Goal: Communication & Community: Answer question/provide support

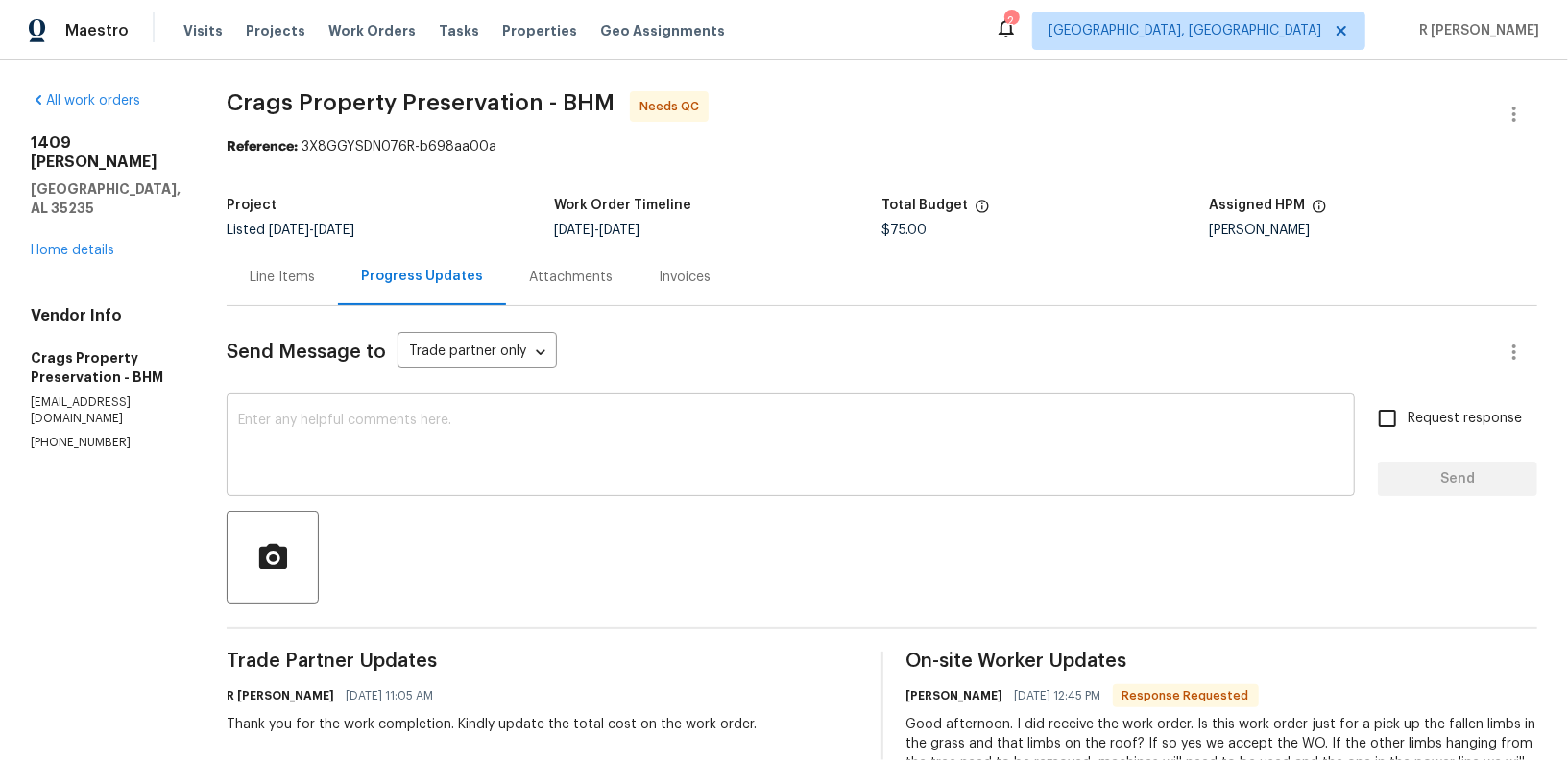
click at [462, 470] on textarea at bounding box center [790, 447] width 1105 height 67
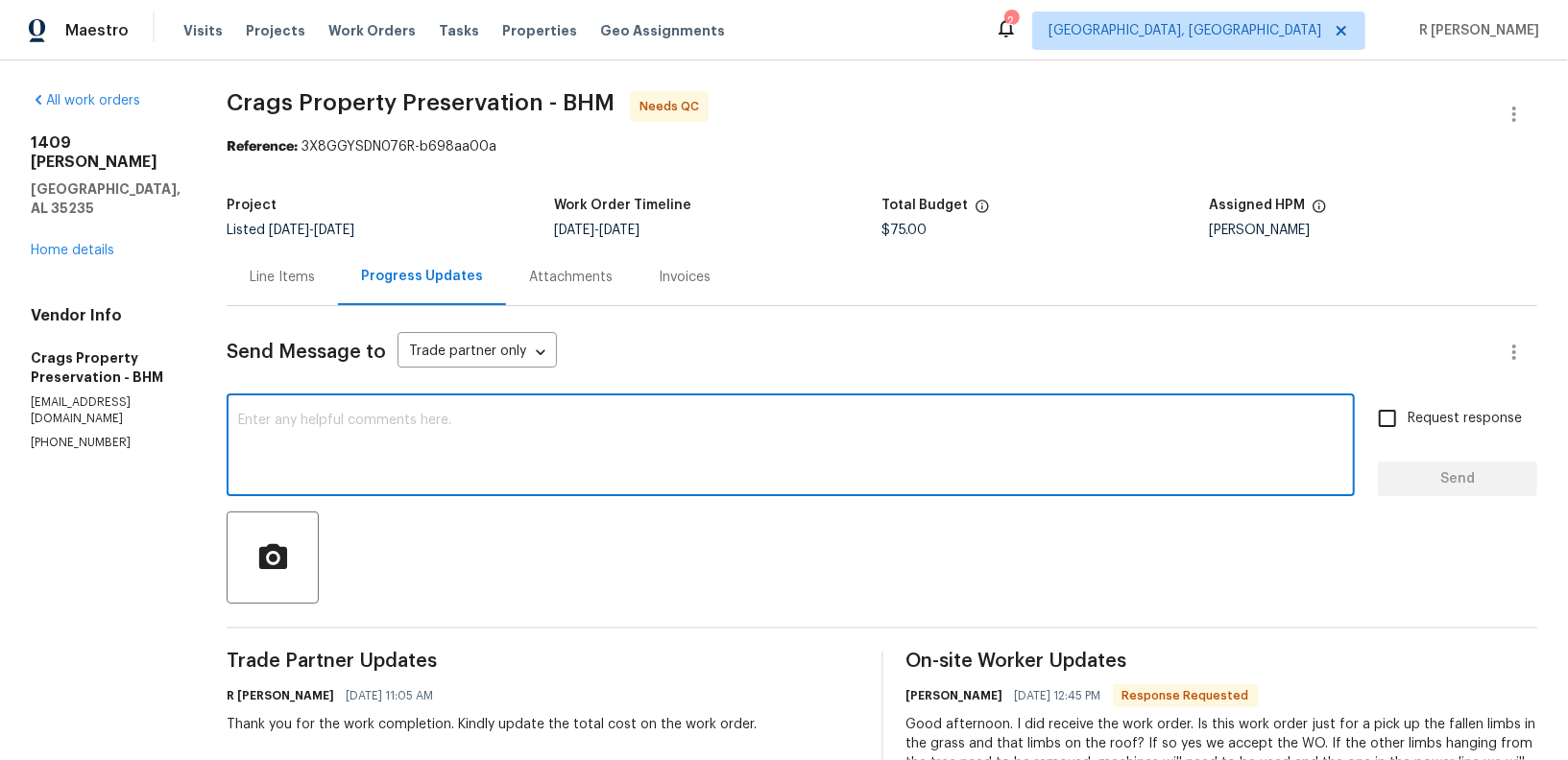
click at [600, 468] on textarea at bounding box center [790, 447] width 1105 height 67
type textarea "As"
click at [268, 269] on div "Line Items" at bounding box center [282, 277] width 65 height 19
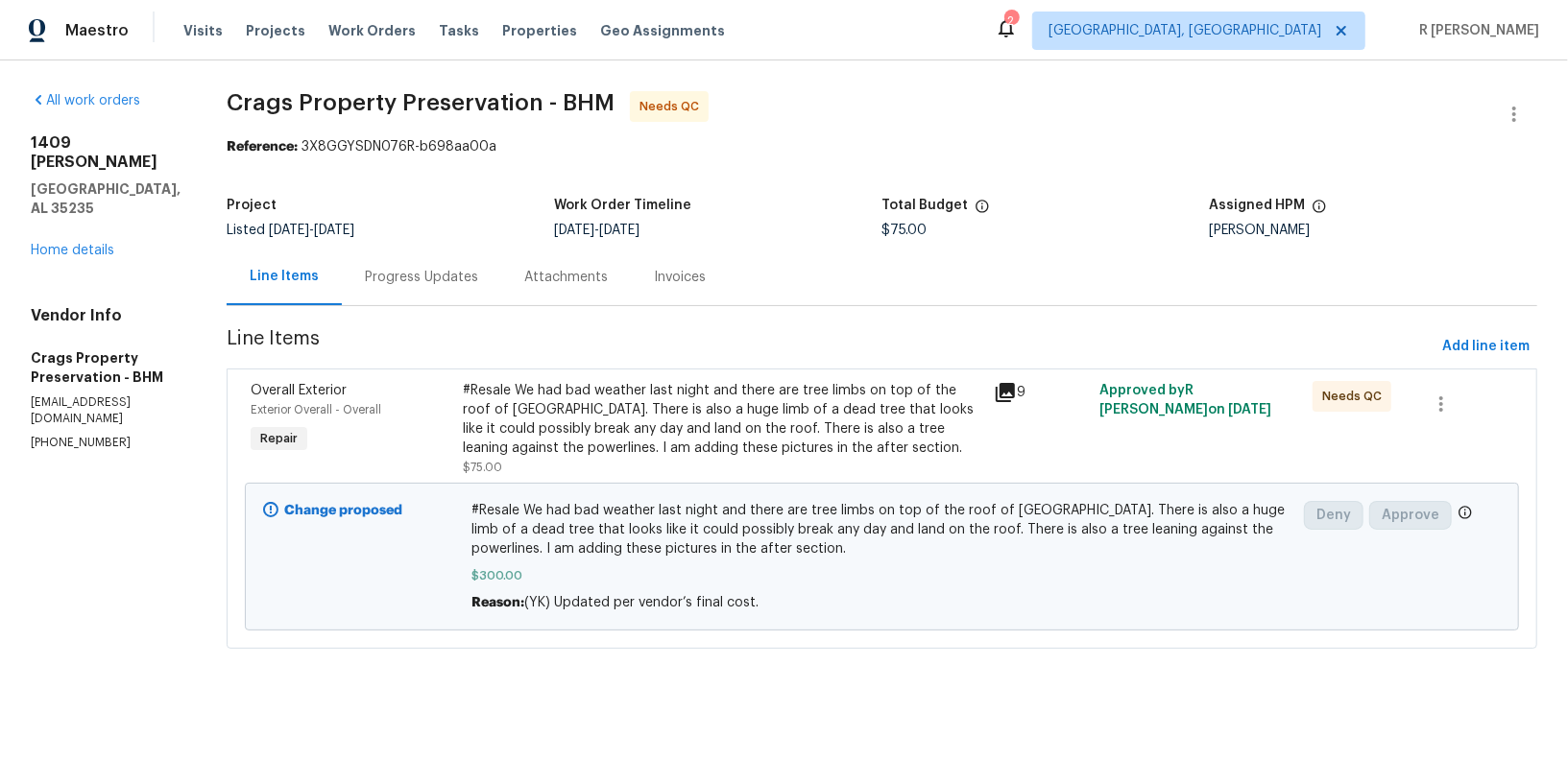
click at [432, 289] on div "Progress Updates" at bounding box center [421, 276] width 160 height 57
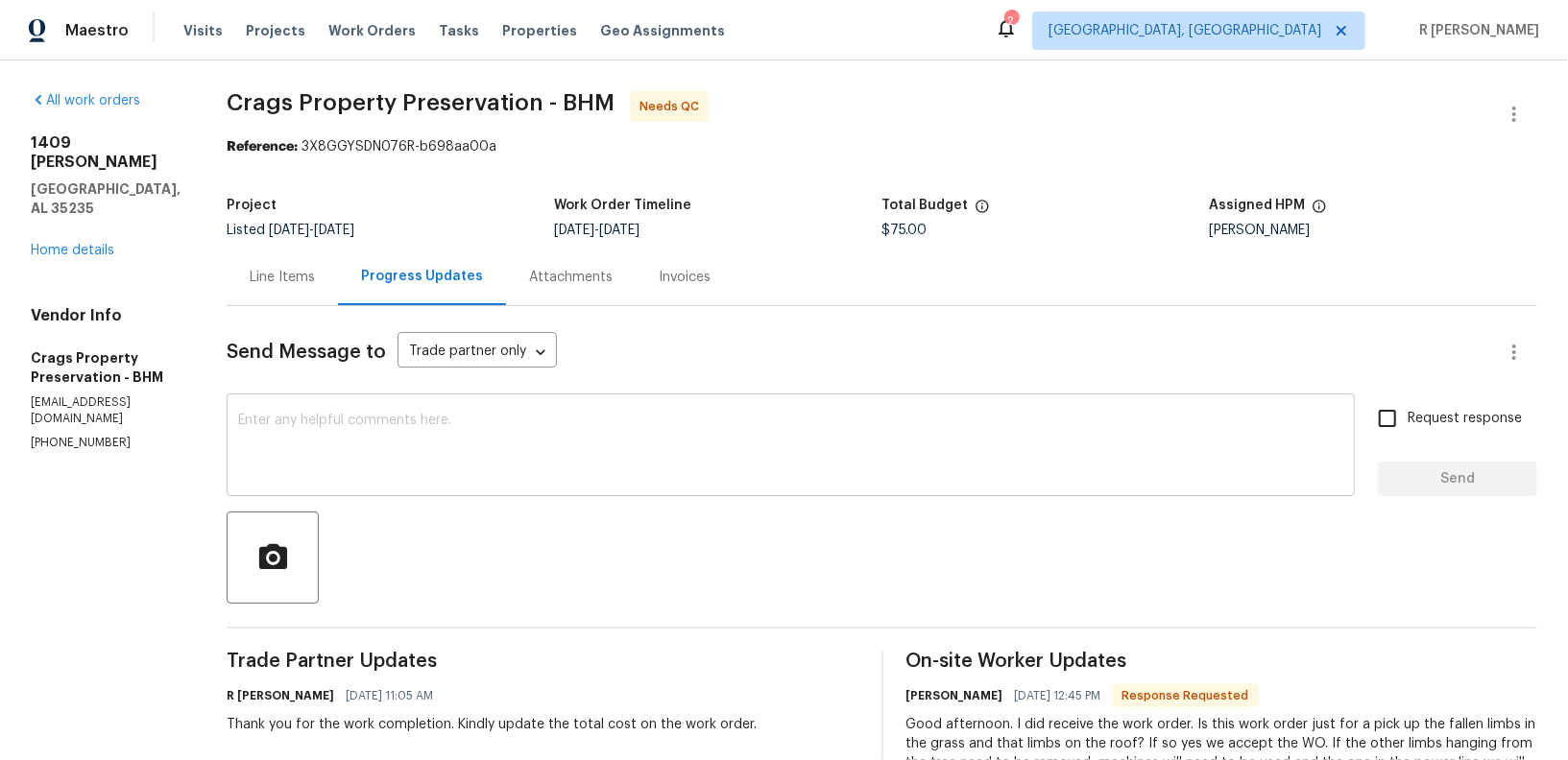
click at [603, 419] on textarea at bounding box center [790, 447] width 1105 height 67
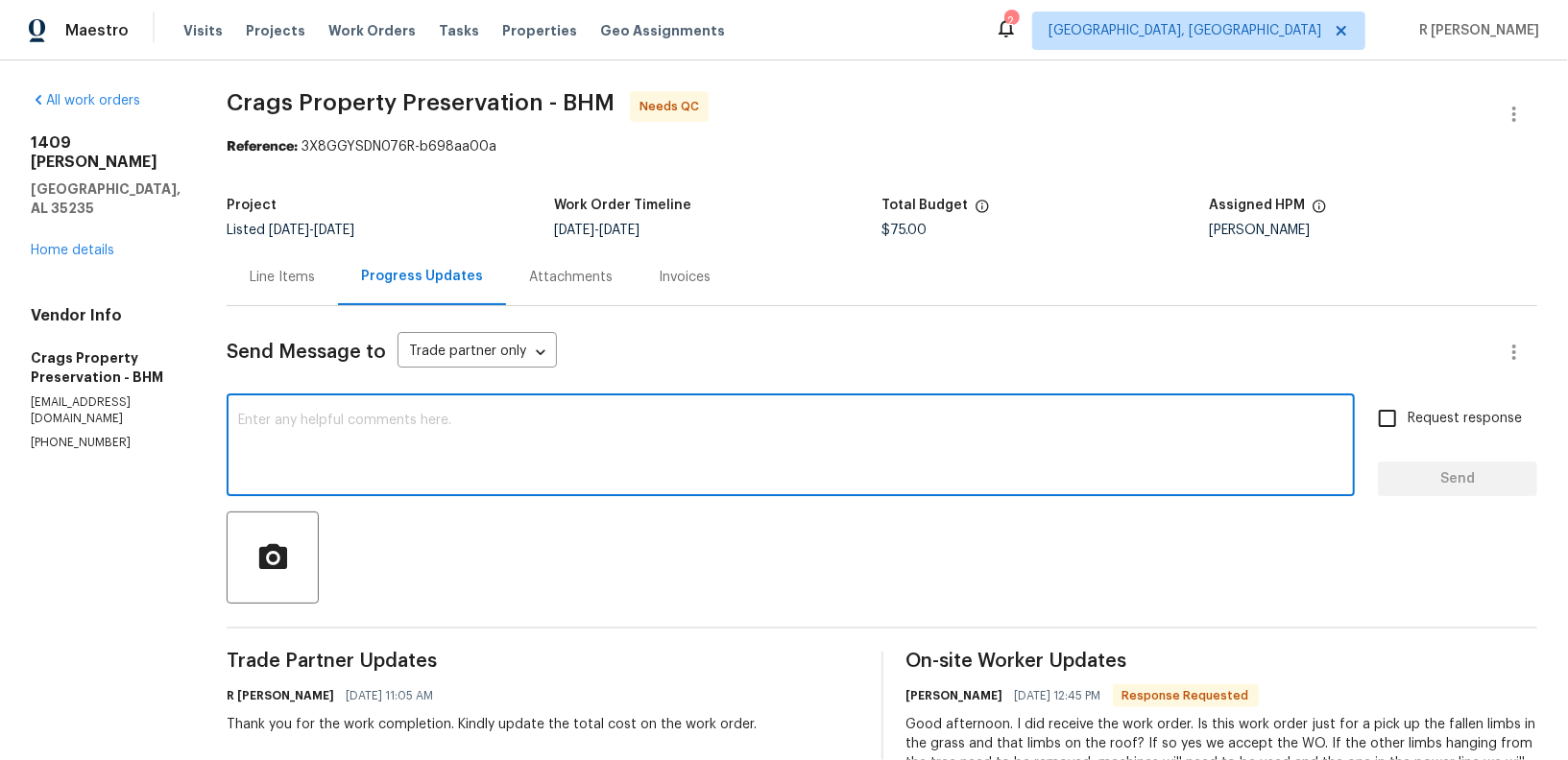
click at [603, 419] on textarea at bounding box center [790, 447] width 1105 height 67
type textarea "As per our conversation, do keep us posted. Thank you."
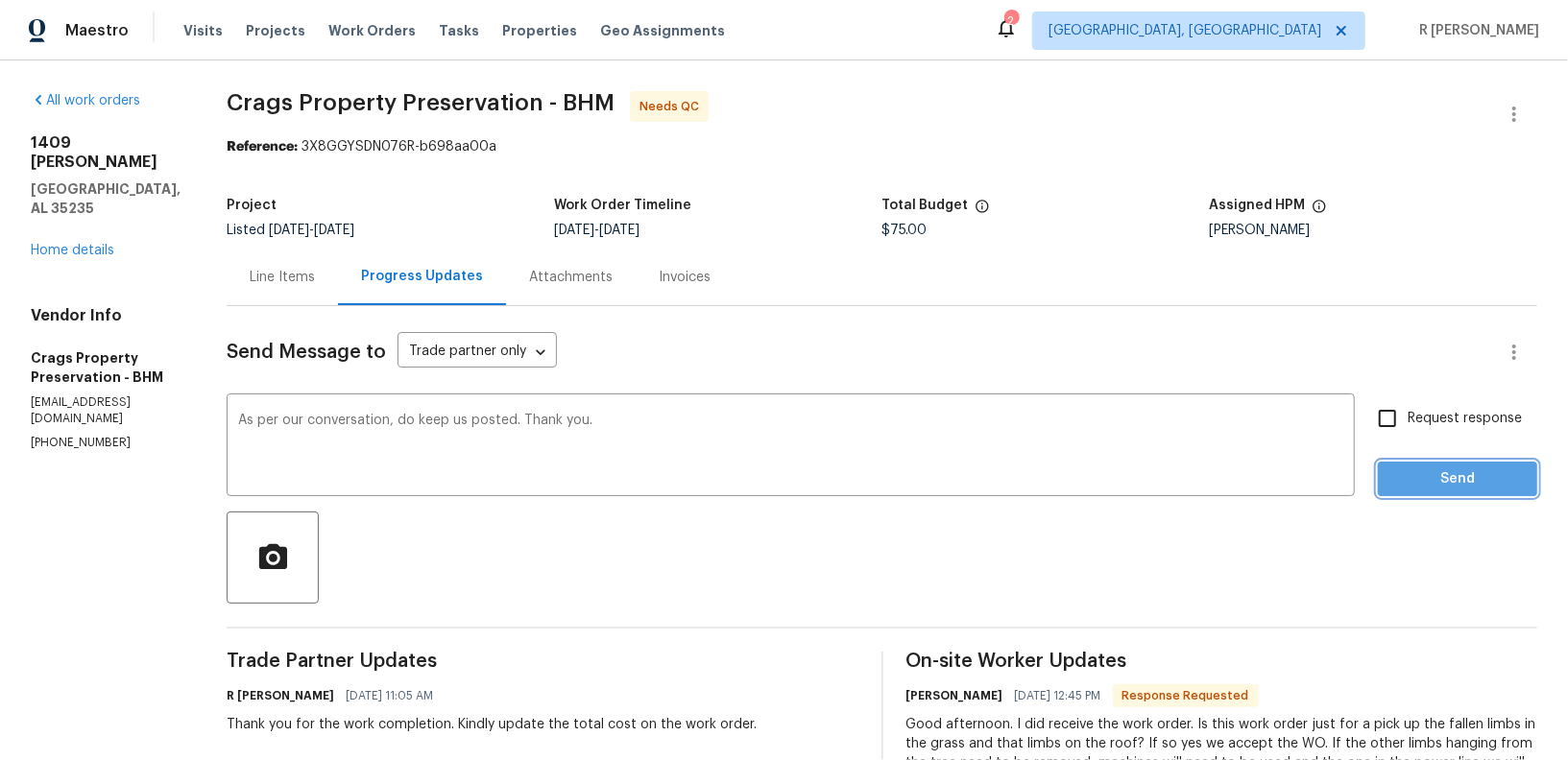
click at [1450, 485] on span "Send" at bounding box center [1457, 479] width 129 height 24
